Goal: Transaction & Acquisition: Obtain resource

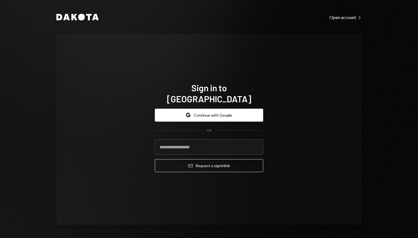
click at [228, 111] on button "Google Continue with Google" at bounding box center [209, 115] width 108 height 13
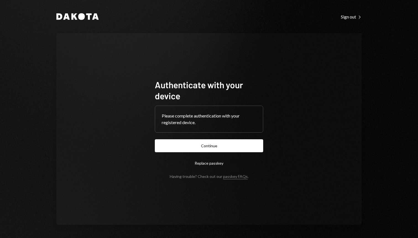
click at [232, 146] on button "Continue" at bounding box center [209, 146] width 108 height 13
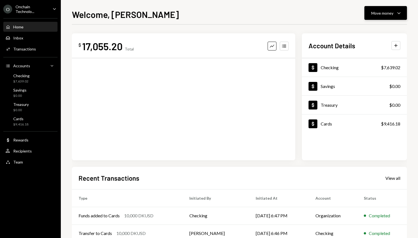
click at [385, 13] on div "Move money" at bounding box center [382, 13] width 22 height 6
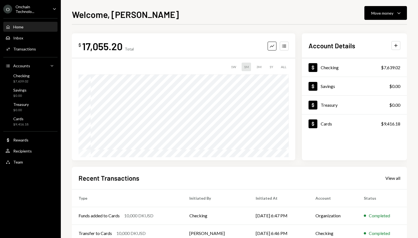
click at [43, 7] on div "Onchain Technolo..." at bounding box center [31, 8] width 33 height 9
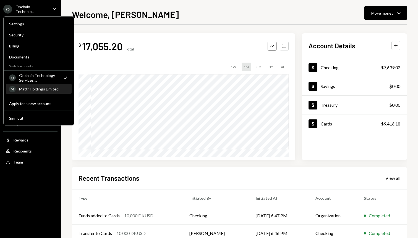
click at [34, 89] on div "Mattr Holdings Limited" at bounding box center [43, 89] width 49 height 5
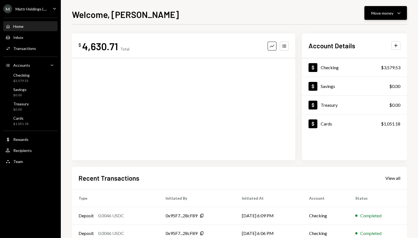
click at [395, 13] on div "Move money Caret Down" at bounding box center [385, 13] width 29 height 7
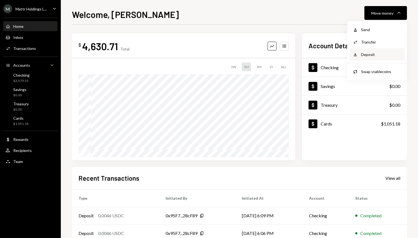
click at [381, 52] on div "Deposit" at bounding box center [381, 55] width 40 height 6
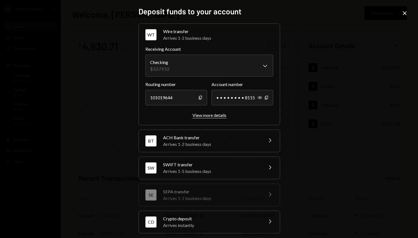
click at [209, 116] on div "View more details" at bounding box center [209, 115] width 34 height 5
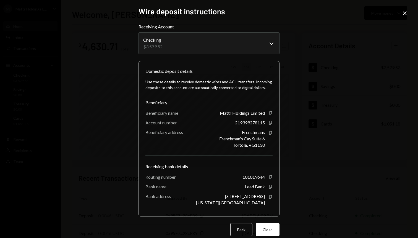
click at [403, 13] on icon "Close" at bounding box center [404, 13] width 7 height 7
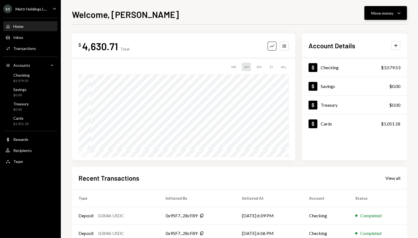
click at [403, 14] on button "Move money Caret Down" at bounding box center [385, 13] width 43 height 14
click at [378, 50] on div "Deposit Deposit" at bounding box center [376, 54] width 55 height 12
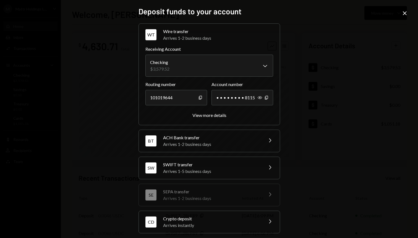
click at [222, 165] on div "SWIFT transfer" at bounding box center [211, 165] width 97 height 7
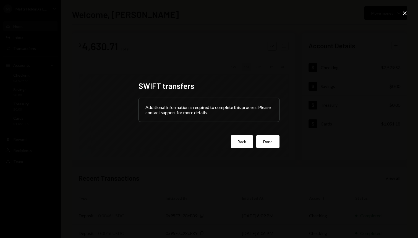
click at [239, 142] on button "Back" at bounding box center [242, 141] width 22 height 13
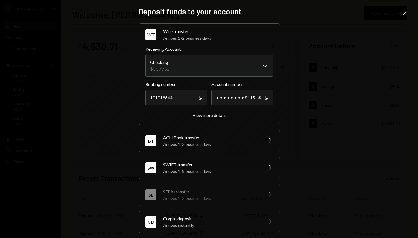
click at [404, 12] on icon "Close" at bounding box center [404, 13] width 7 height 7
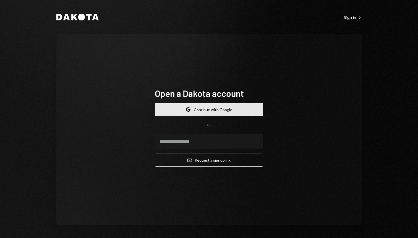
click at [221, 110] on button "Google Continue with Google" at bounding box center [209, 109] width 108 height 13
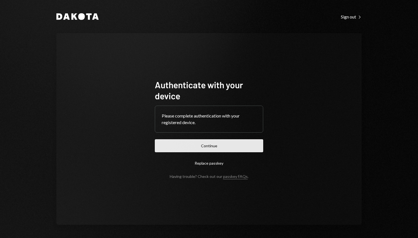
click at [221, 145] on button "Continue" at bounding box center [209, 146] width 108 height 13
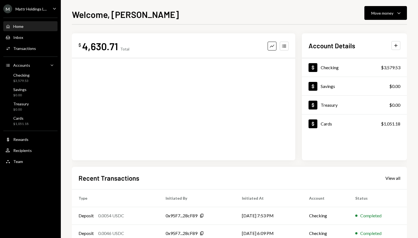
click at [29, 8] on div "Mattr Holdings L..." at bounding box center [30, 9] width 31 height 5
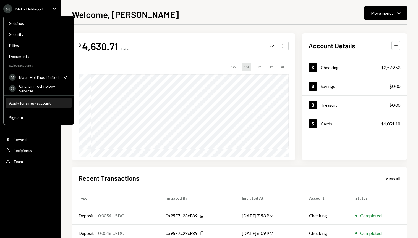
click at [28, 103] on div "Apply for a new account" at bounding box center [38, 103] width 59 height 5
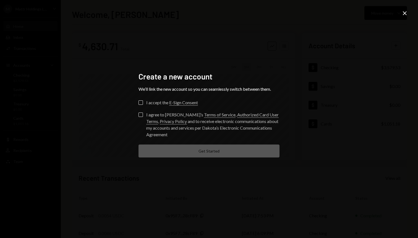
click at [140, 102] on button "I accept the E-Sign Consent" at bounding box center [140, 103] width 4 height 4
click at [142, 117] on button "I agree to Dakota’s Terms of Service , Authorized Card User Terms , Privacy Pol…" at bounding box center [140, 115] width 4 height 4
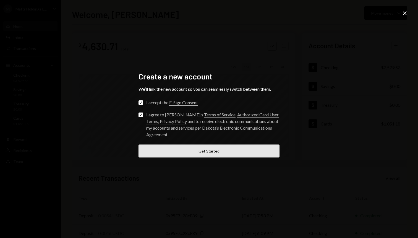
click at [195, 157] on button "Get Started" at bounding box center [208, 151] width 141 height 13
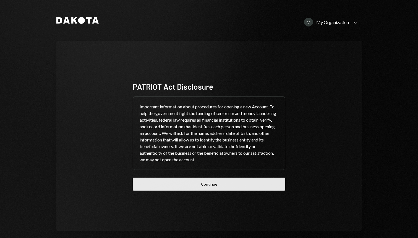
click at [203, 187] on button "Continue" at bounding box center [209, 184] width 153 height 13
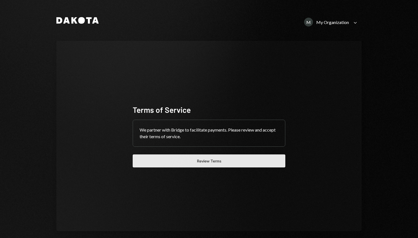
click at [202, 163] on button "Review Terms" at bounding box center [209, 161] width 153 height 13
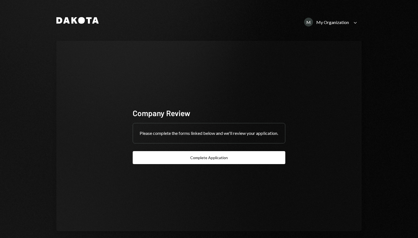
click at [205, 161] on button "Complete Application" at bounding box center [209, 157] width 153 height 13
click at [336, 25] on div "M My Organization" at bounding box center [326, 22] width 45 height 9
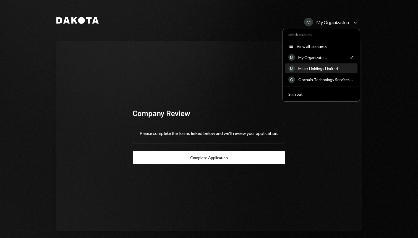
click at [333, 70] on div "Mattr Holdings Limited" at bounding box center [326, 68] width 56 height 5
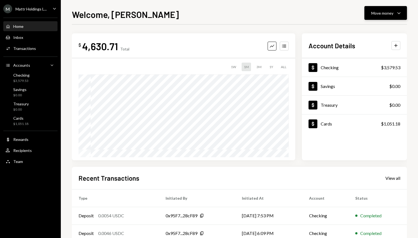
click at [389, 11] on div "Move money" at bounding box center [382, 13] width 22 height 6
click at [383, 53] on div "Deposit" at bounding box center [381, 55] width 40 height 6
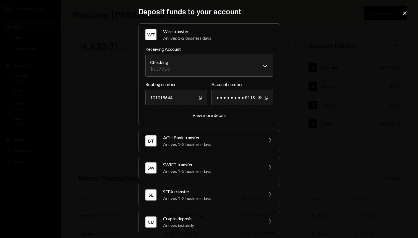
click at [190, 193] on div "SEPA transfer" at bounding box center [211, 192] width 97 height 7
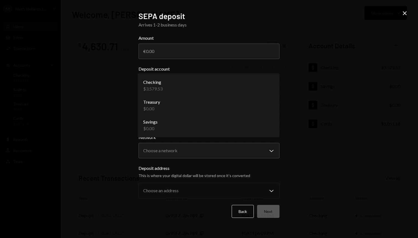
click at [223, 86] on body "**********" at bounding box center [209, 119] width 418 height 238
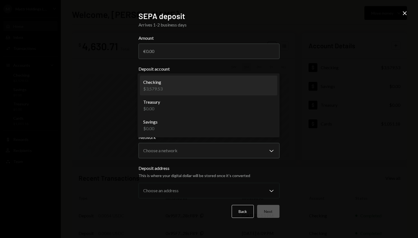
select select "**********"
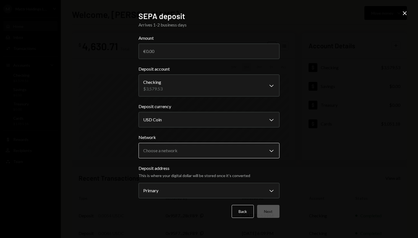
click at [211, 154] on body "**********" at bounding box center [209, 119] width 418 height 238
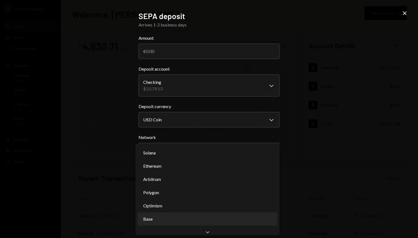
select select "**********"
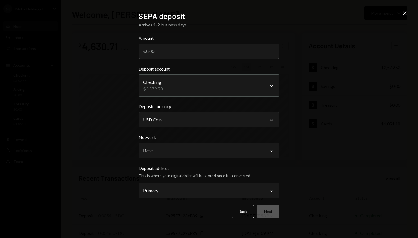
click at [219, 55] on input "Amount" at bounding box center [208, 51] width 141 height 15
type input "125"
type input "125000"
click at [268, 214] on button "Next" at bounding box center [268, 211] width 22 height 13
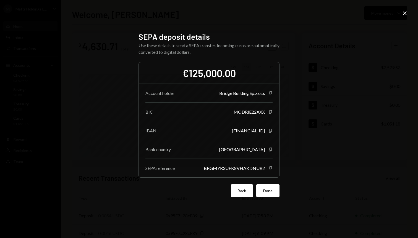
click at [243, 195] on button "Back" at bounding box center [242, 191] width 22 height 13
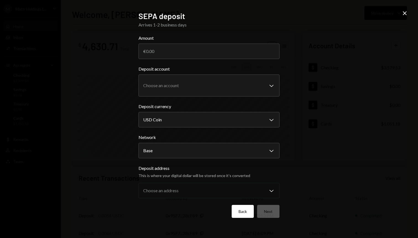
click at [243, 209] on button "Back" at bounding box center [243, 211] width 22 height 13
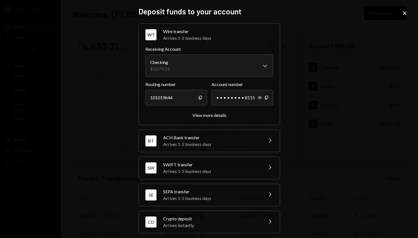
click at [403, 11] on icon "Close" at bounding box center [404, 13] width 7 height 7
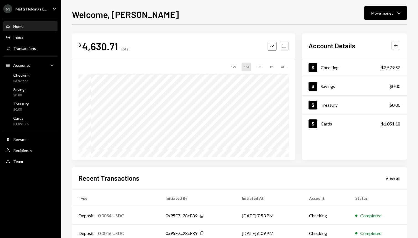
click at [40, 8] on div "Mattr Holdings L..." at bounding box center [30, 9] width 31 height 5
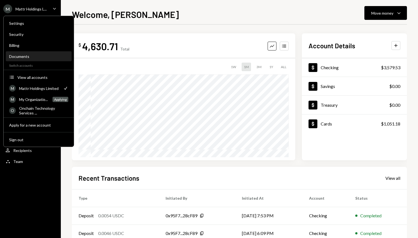
click at [25, 55] on div "Documents" at bounding box center [38, 56] width 59 height 5
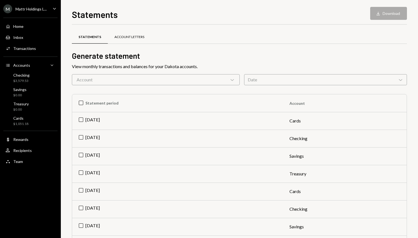
click at [126, 38] on div "Account Letters" at bounding box center [129, 37] width 30 height 5
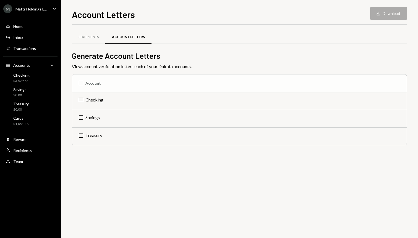
click at [91, 83] on th "Account" at bounding box center [239, 84] width 334 height 18
click at [88, 117] on td "Check Savings" at bounding box center [239, 119] width 334 height 18
click at [81, 134] on td "Check Treasury" at bounding box center [239, 137] width 334 height 18
click at [81, 84] on th "Account" at bounding box center [239, 84] width 334 height 18
click at [81, 101] on td "Check Checking" at bounding box center [239, 101] width 334 height 18
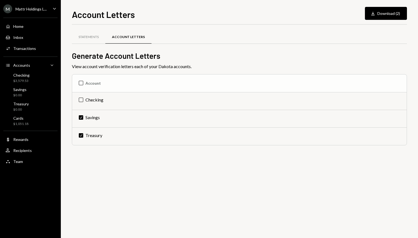
click at [82, 84] on th "Account" at bounding box center [239, 84] width 334 height 18
click at [378, 13] on button "Download Download (3)" at bounding box center [386, 13] width 42 height 13
